Goal: Transaction & Acquisition: Subscribe to service/newsletter

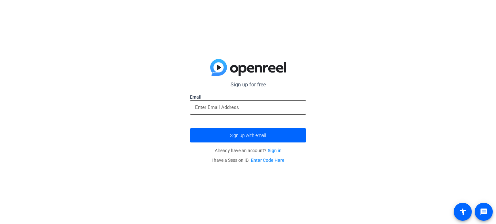
click at [227, 111] on input "email" at bounding box center [248, 108] width 106 height 8
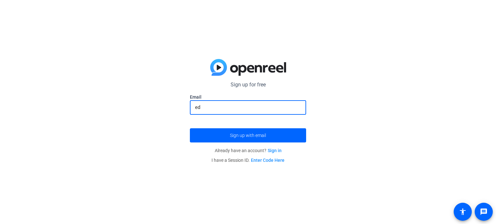
type input "e"
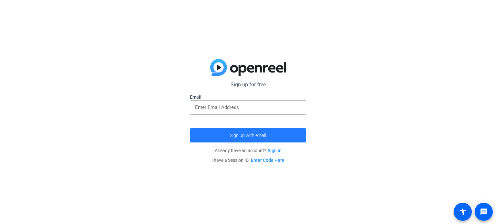
click at [263, 131] on span "submit" at bounding box center [248, 135] width 116 height 15
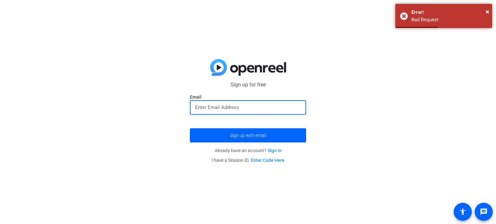
click at [205, 108] on input "email" at bounding box center [248, 108] width 106 height 8
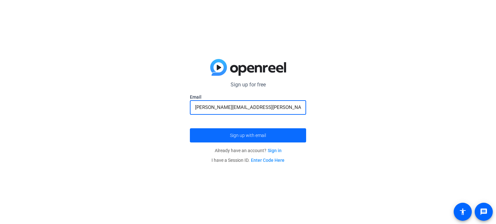
type input "[PERSON_NAME][EMAIL_ADDRESS][PERSON_NAME][PERSON_NAME][DOMAIN_NAME]"
click at [233, 136] on span "Sign up with email" at bounding box center [248, 136] width 36 height 0
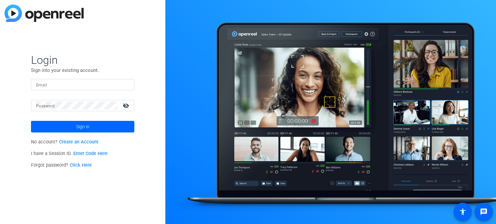
click at [17, 15] on img at bounding box center [44, 13] width 79 height 17
